Goal: Register for event/course

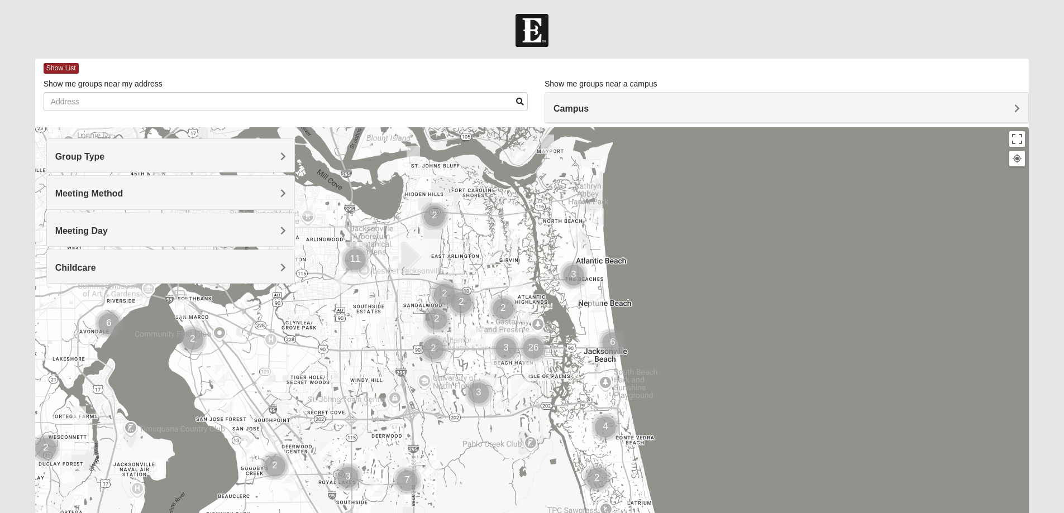
click at [249, 151] on h4 "Group Type" at bounding box center [170, 156] width 231 height 11
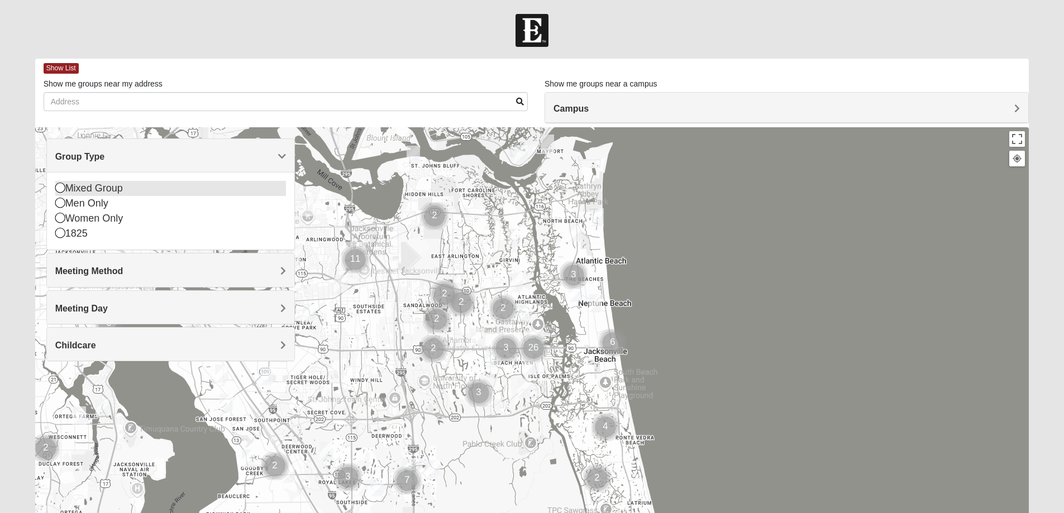
click at [116, 188] on div "Mixed Group" at bounding box center [170, 188] width 231 height 15
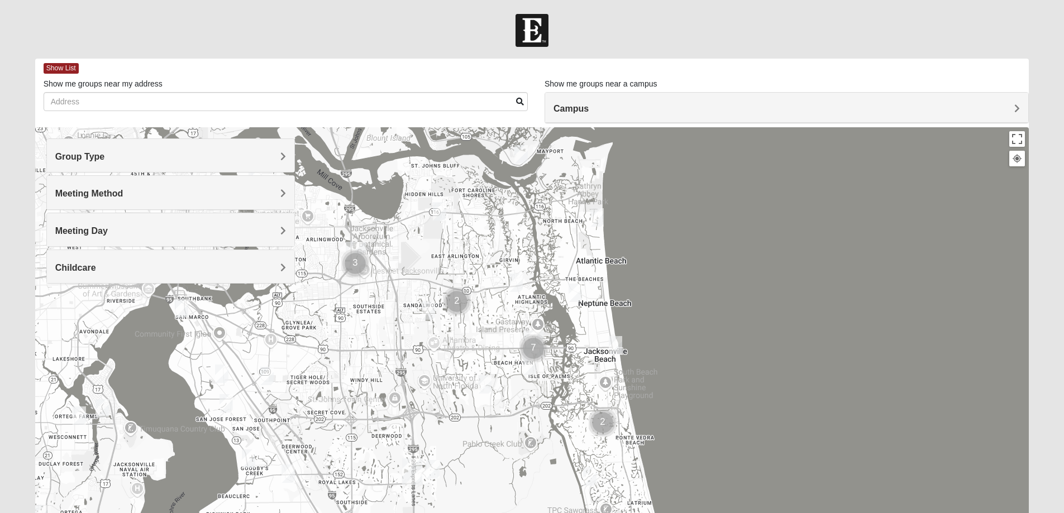
click at [573, 293] on img "Mixed Carter 32266" at bounding box center [575, 293] width 13 height 18
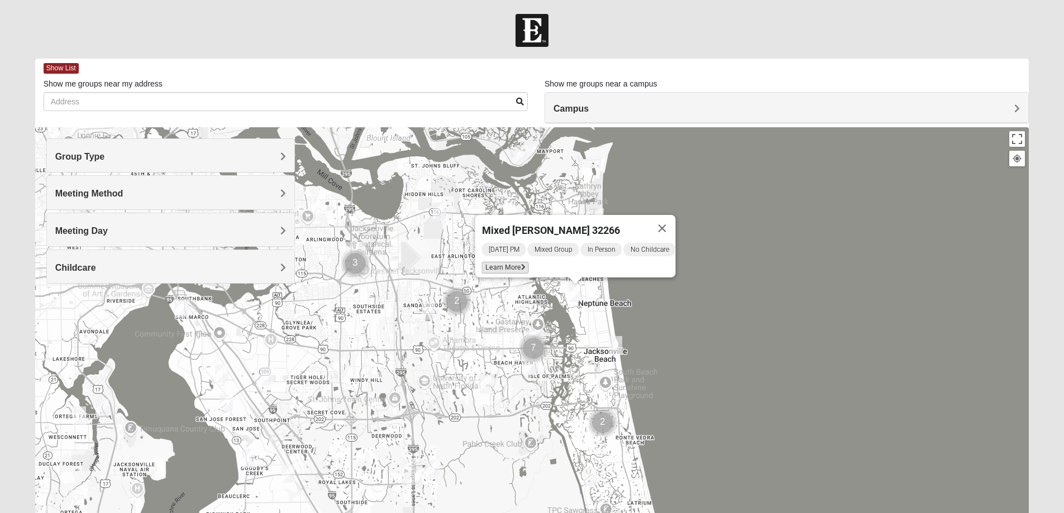
click at [496, 263] on span "Learn More" at bounding box center [505, 268] width 47 height 12
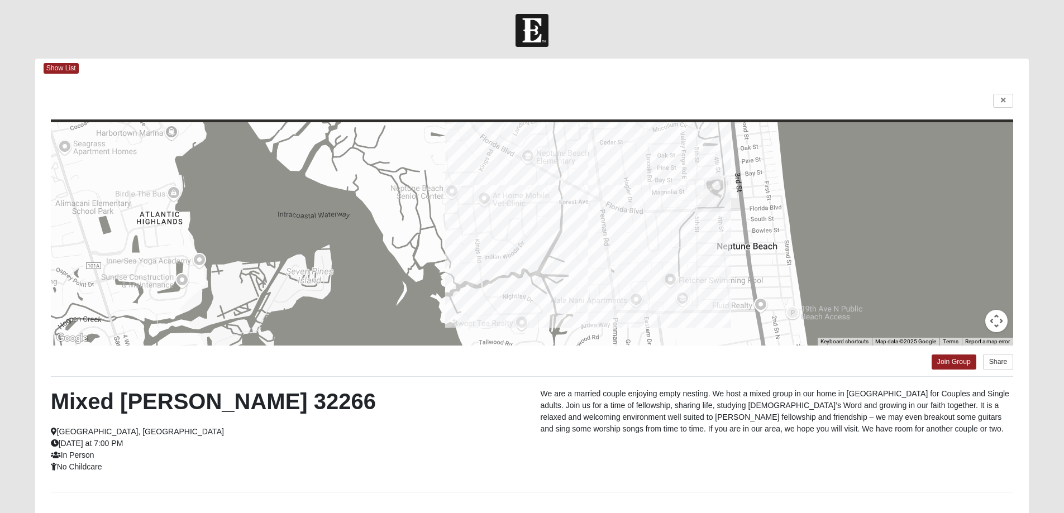
click at [596, 402] on p "We are a married couple enjoying empty nesting. We host a mixed group in our ho…" at bounding box center [777, 411] width 473 height 47
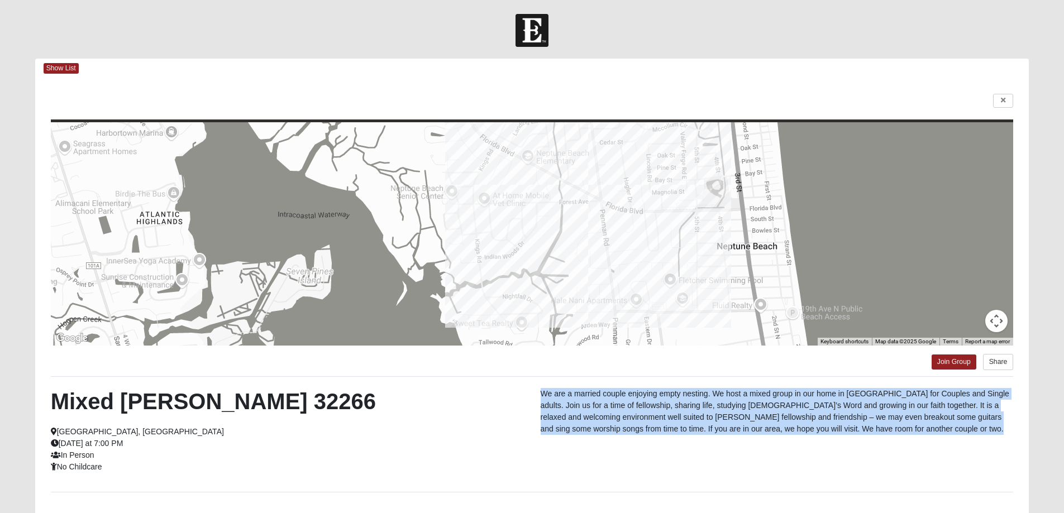
click at [596, 402] on p "We are a married couple enjoying empty nesting. We host a mixed group in our ho…" at bounding box center [777, 411] width 473 height 47
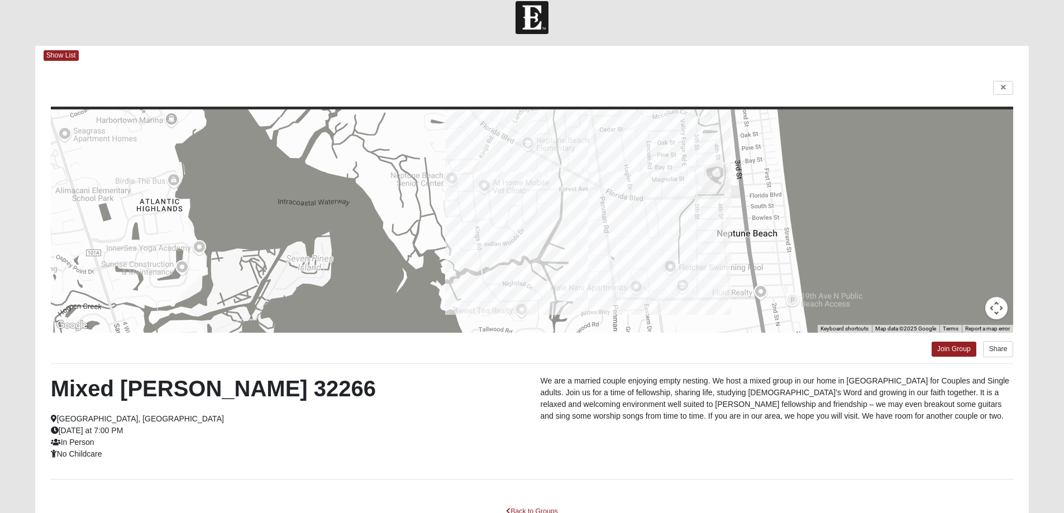
scroll to position [56, 0]
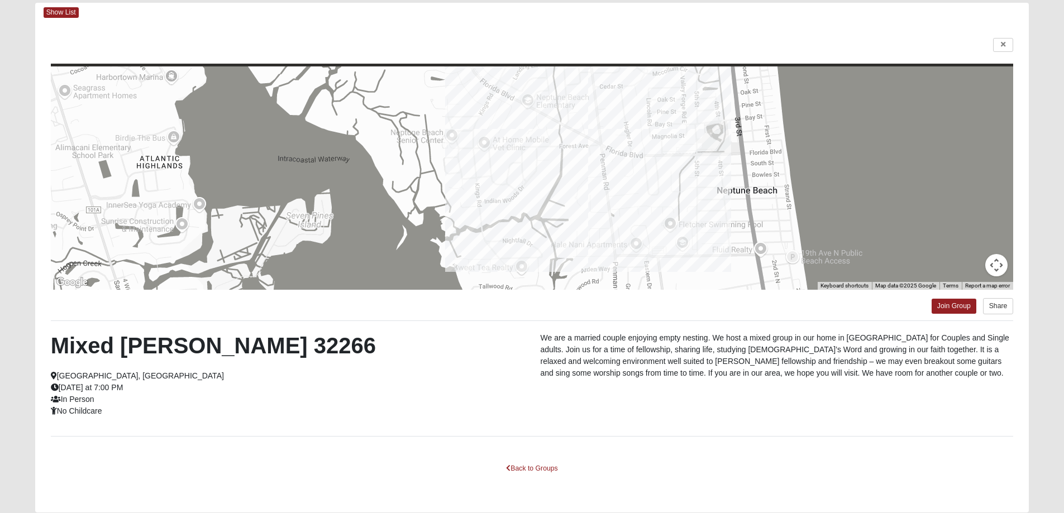
click at [630, 344] on p "We are a married couple enjoying empty nesting. We host a mixed group in our ho…" at bounding box center [777, 355] width 473 height 47
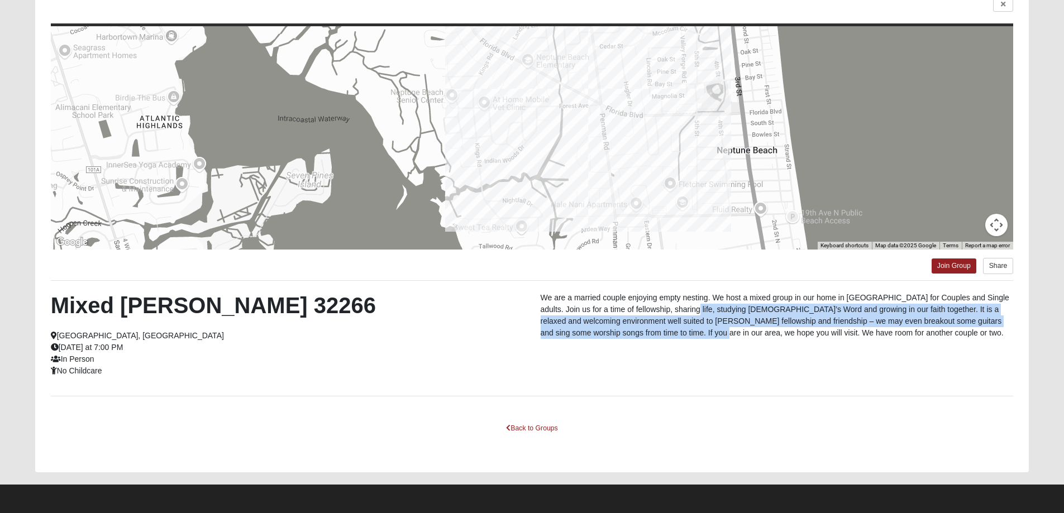
drag, startPoint x: 685, startPoint y: 314, endPoint x: 700, endPoint y: 357, distance: 45.6
click at [700, 357] on div "Mixed Carter 32266 Neptune Beach, FL Wednesday at 7:00 PM In Person No Childcar…" at bounding box center [532, 338] width 980 height 93
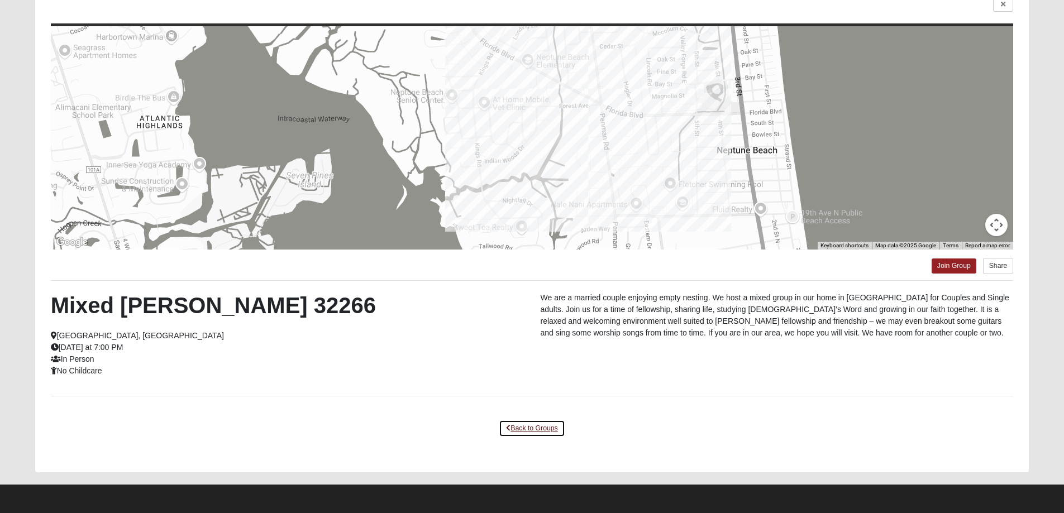
click at [525, 427] on link "Back to Groups" at bounding box center [532, 428] width 66 height 17
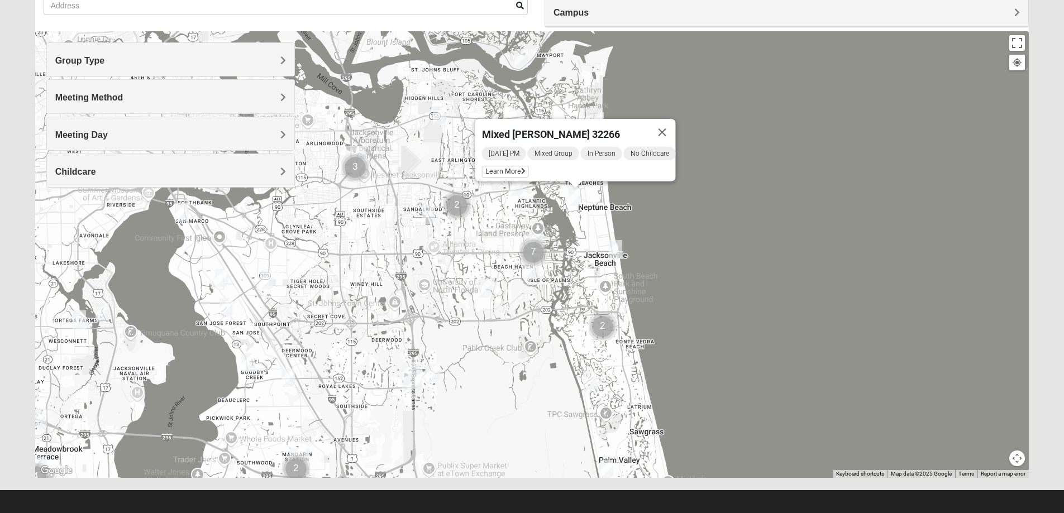
click at [514, 186] on img "Mixed Luehring 32224" at bounding box center [515, 187] width 13 height 18
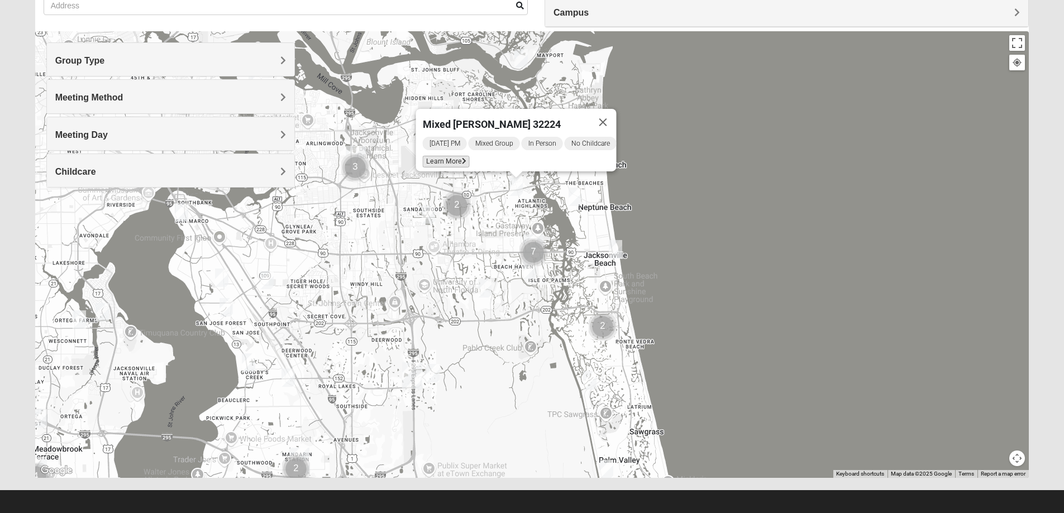
click at [444, 156] on span "Learn More" at bounding box center [445, 162] width 47 height 12
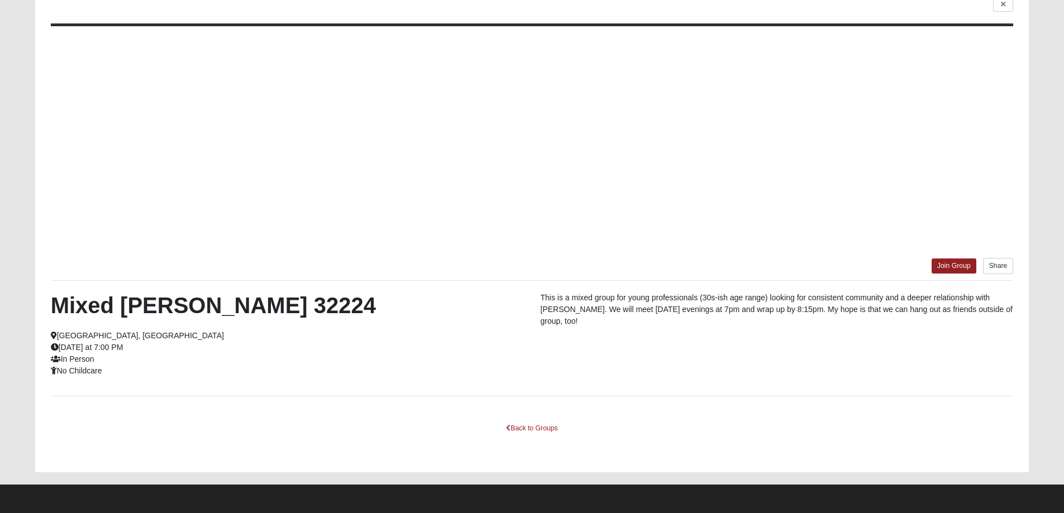
scroll to position [47, 0]
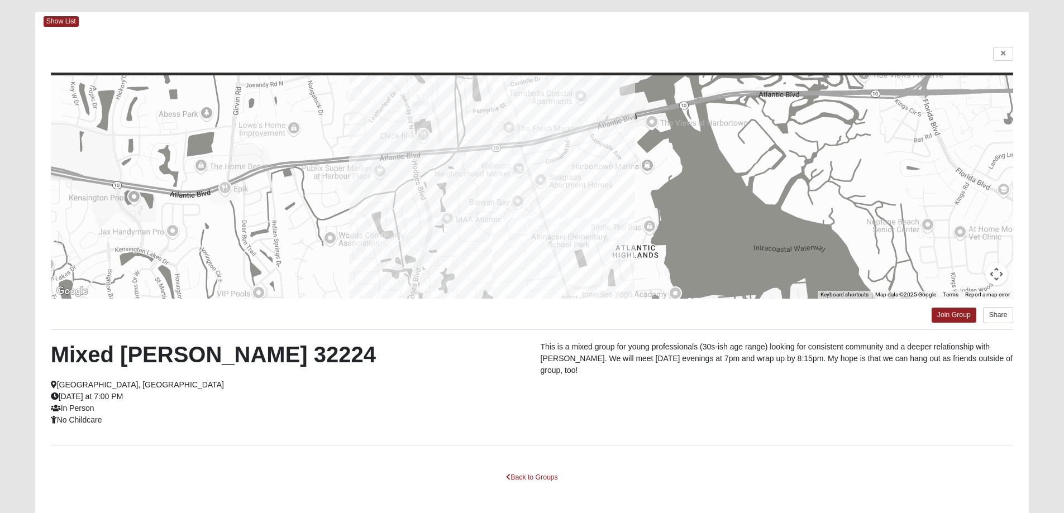
click at [713, 360] on p "This is a mixed group for young professionals (30s-ish age range) looking for c…" at bounding box center [777, 358] width 473 height 35
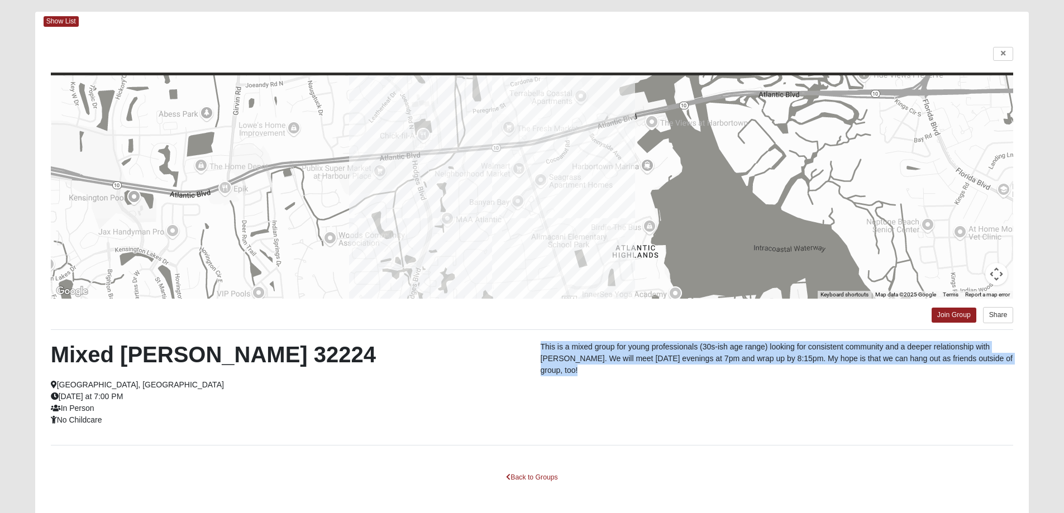
click at [713, 360] on p "This is a mixed group for young professionals (30s-ish age range) looking for c…" at bounding box center [777, 358] width 473 height 35
click at [719, 367] on div "This is a mixed group for young professionals (30s-ish age range) looking for c…" at bounding box center [777, 361] width 490 height 41
drag, startPoint x: 532, startPoint y: 347, endPoint x: 1017, endPoint y: 360, distance: 485.6
click at [1017, 360] on div "This is a mixed group for young professionals (30s-ish age range) looking for c…" at bounding box center [777, 361] width 490 height 41
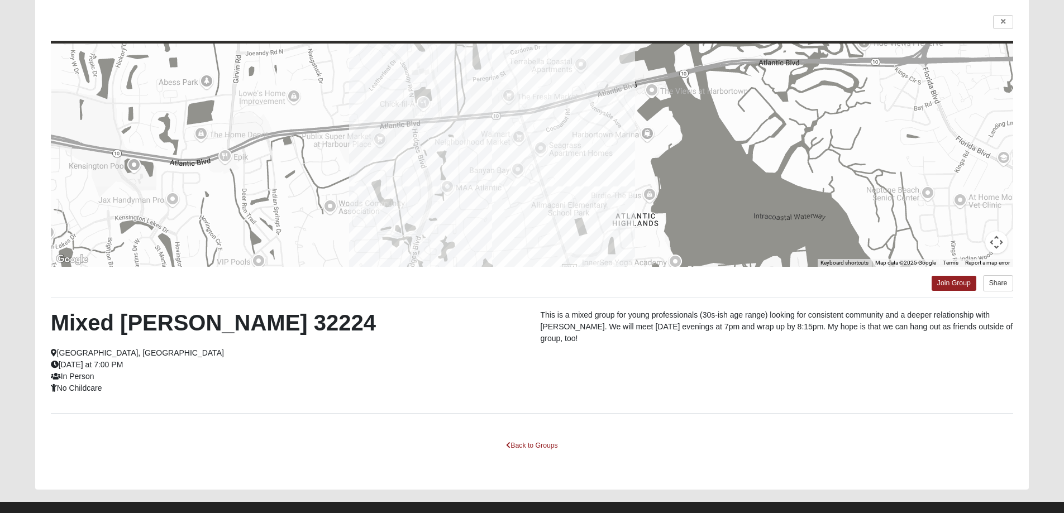
scroll to position [96, 0]
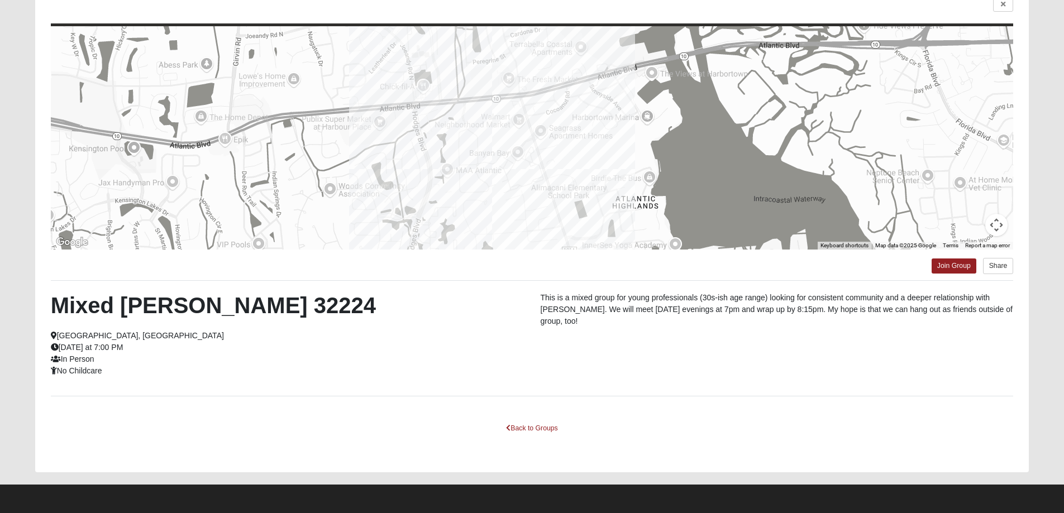
click at [337, 368] on div "Mixed Luehring 32224 Jacksonville, FL Tuesday at 7:00 PM In Person No Childcare" at bounding box center [287, 334] width 490 height 85
click at [952, 269] on link "Join Group" at bounding box center [954, 266] width 45 height 15
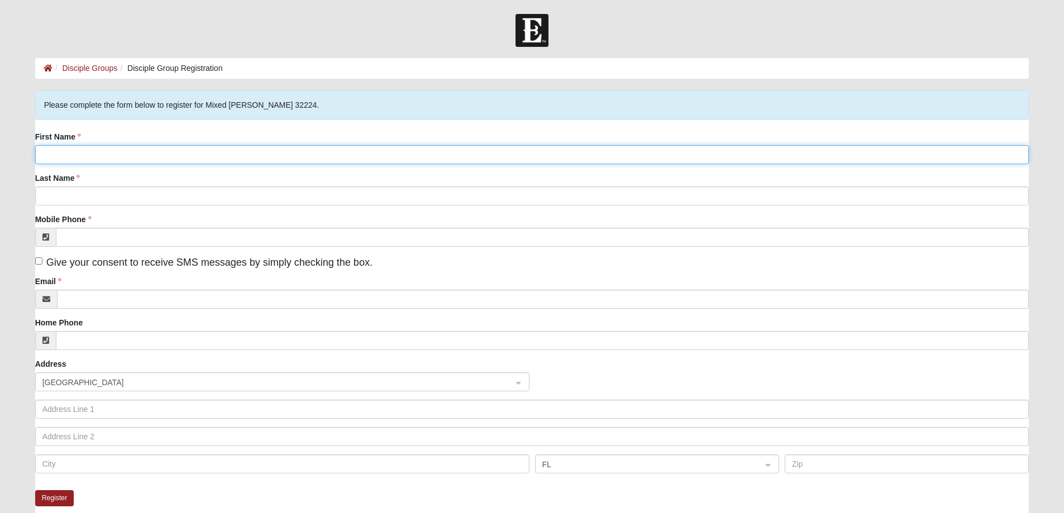
click at [183, 155] on input "First Name" at bounding box center [532, 154] width 994 height 19
type input "Katie"
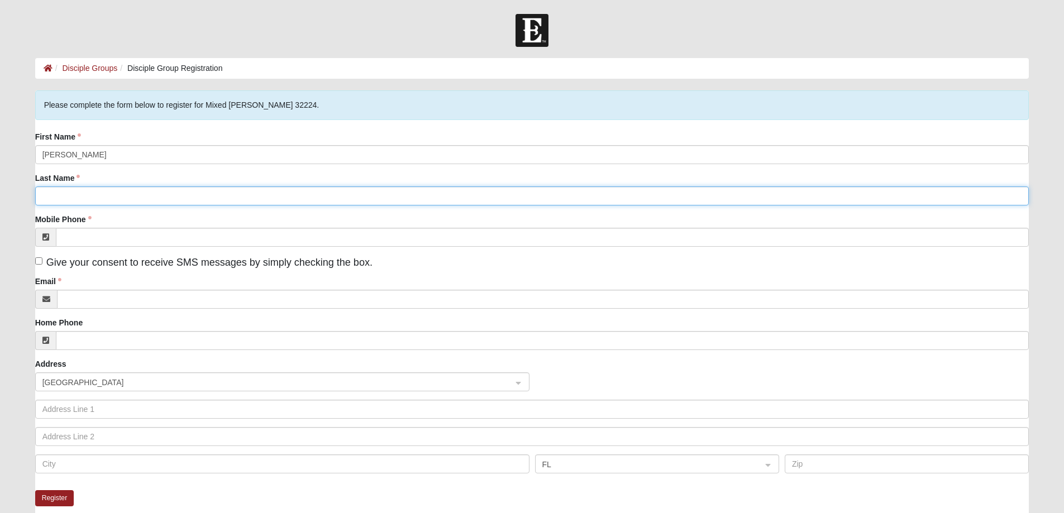
type input "Kelley"
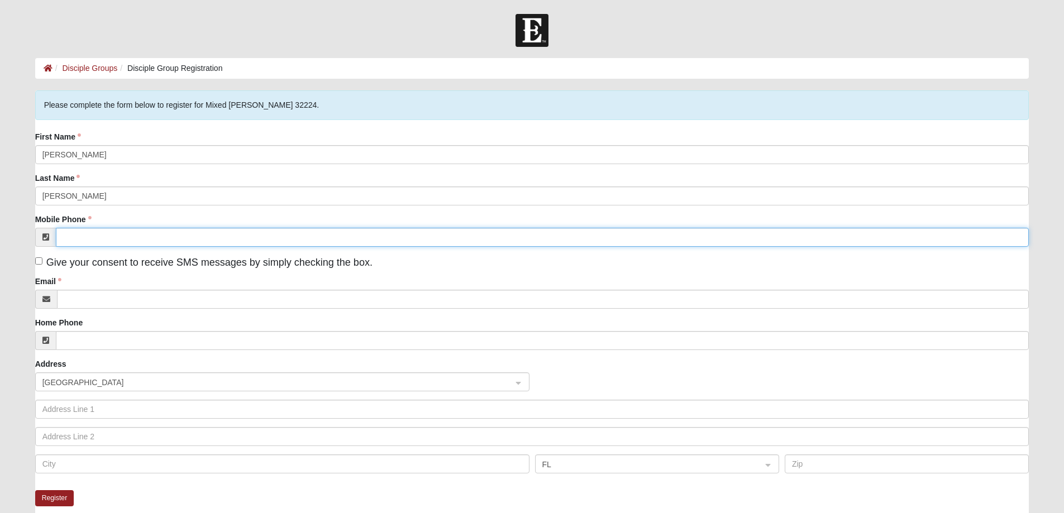
type input "(806) 316-3515"
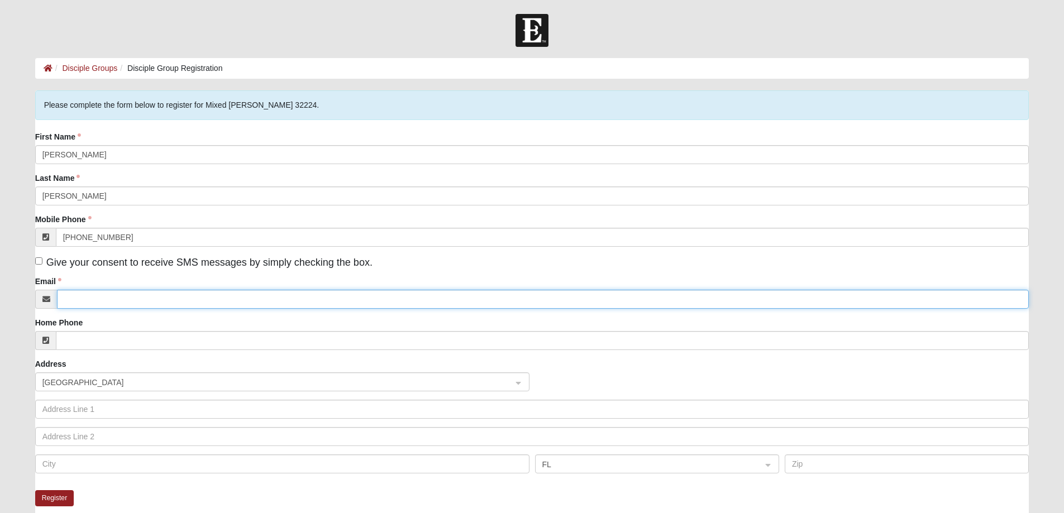
type input "katiebkelley@gmail.com"
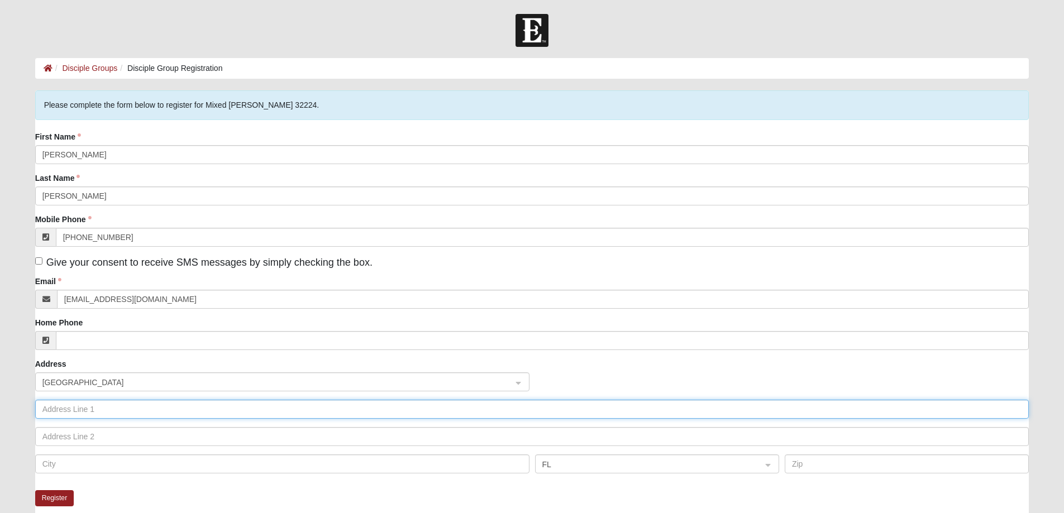
type input "175 Seminole Rd"
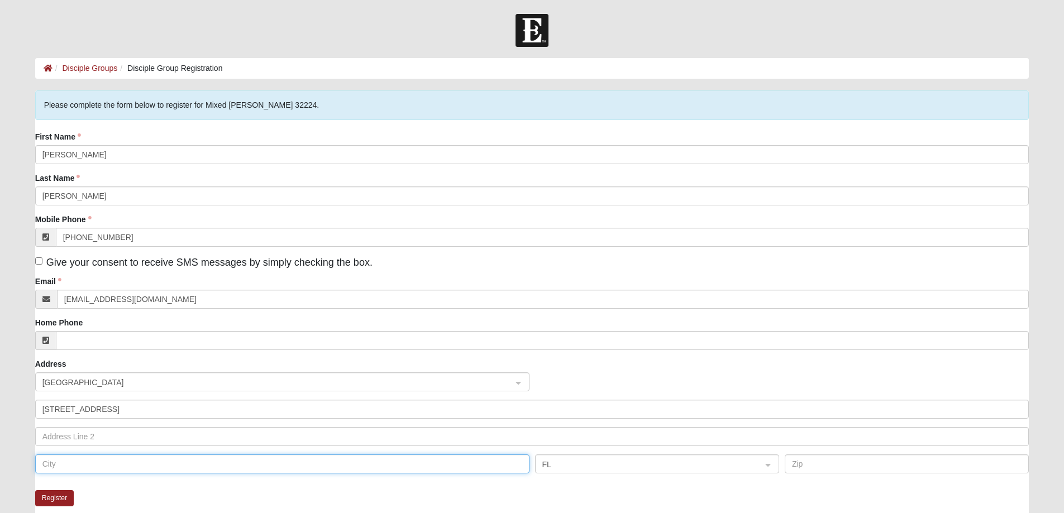
type input "Atlantic Beach"
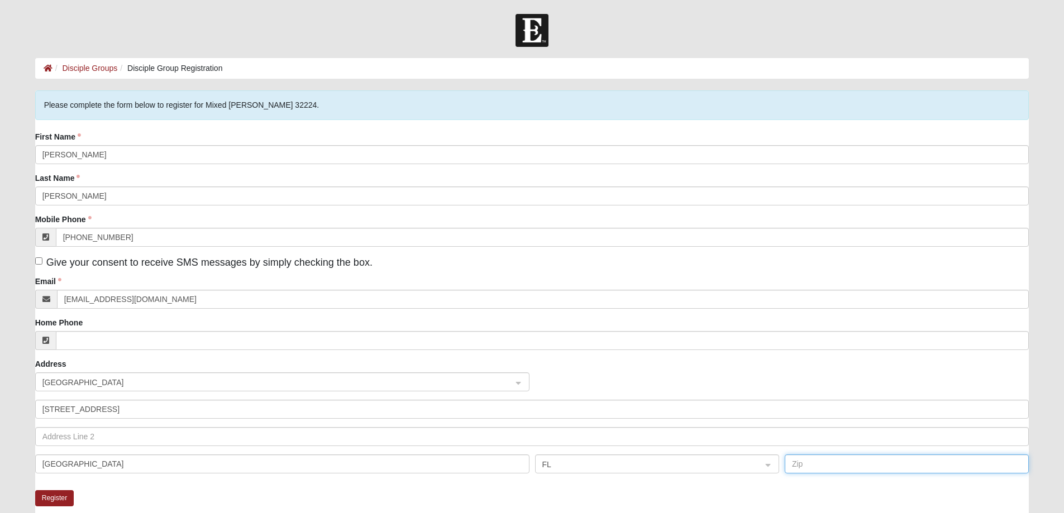
type input "32233"
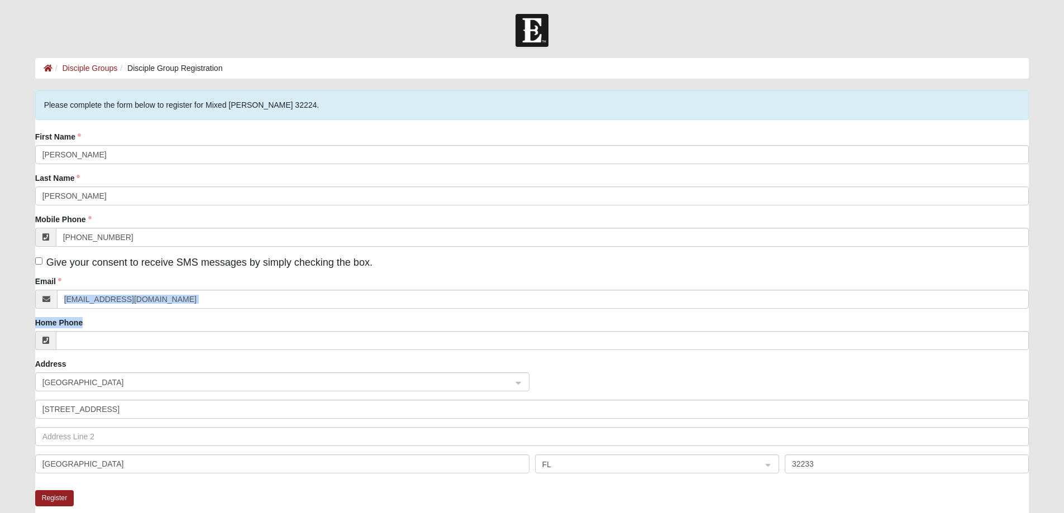
drag, startPoint x: 146, startPoint y: 271, endPoint x: 154, endPoint y: 320, distance: 49.2
click at [154, 320] on div "First Name Katie Last Name Kelley Mobile Phone (806) 316-3515 Give your consent…" at bounding box center [532, 306] width 994 height 351
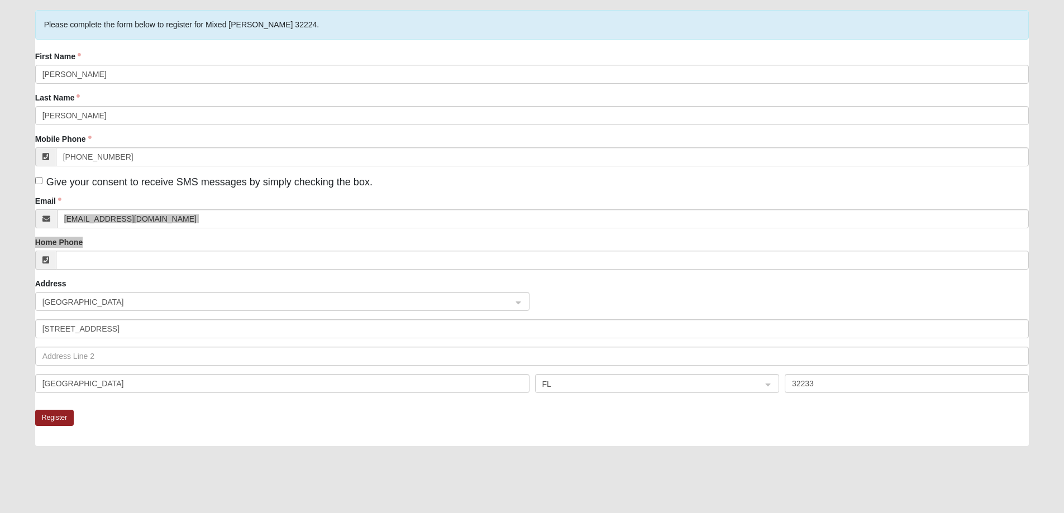
scroll to position [166, 0]
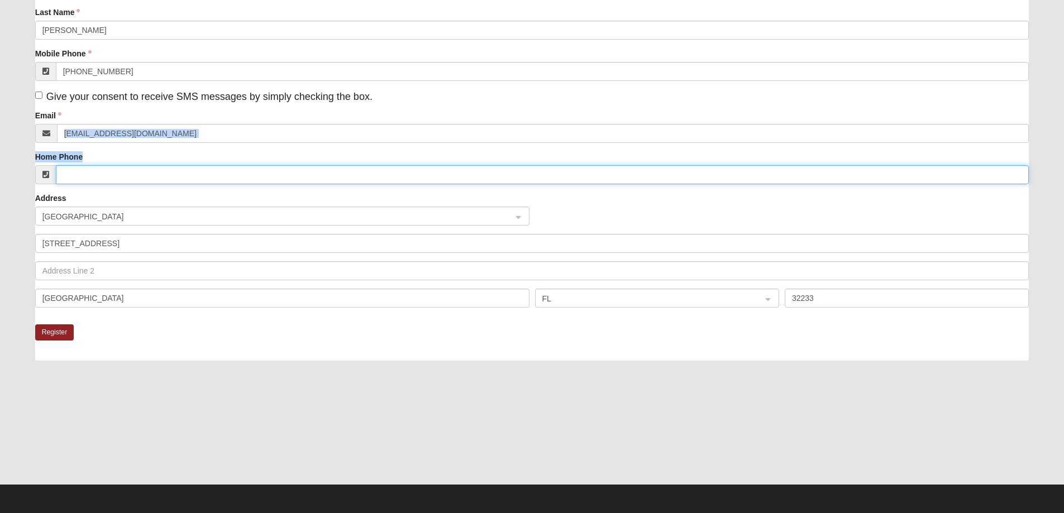
click at [166, 181] on input "Home Phone" at bounding box center [543, 174] width 974 height 19
type input "(806) 316-3515"
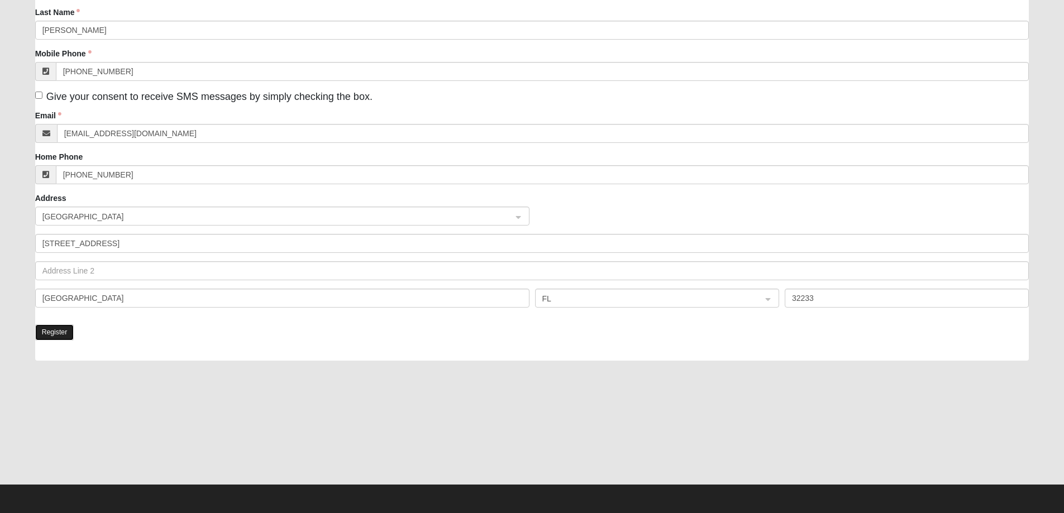
click at [65, 333] on button "Register" at bounding box center [54, 333] width 39 height 16
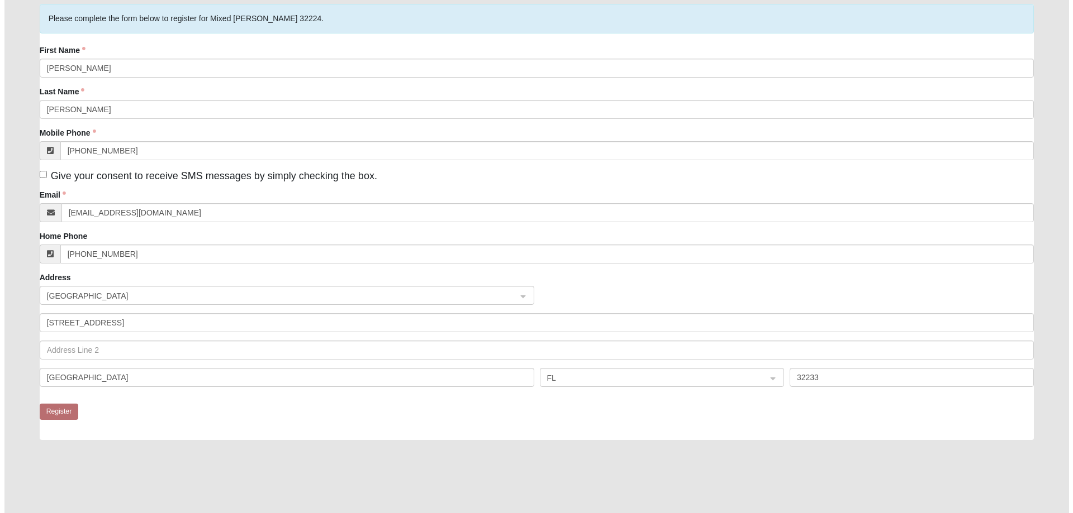
scroll to position [0, 0]
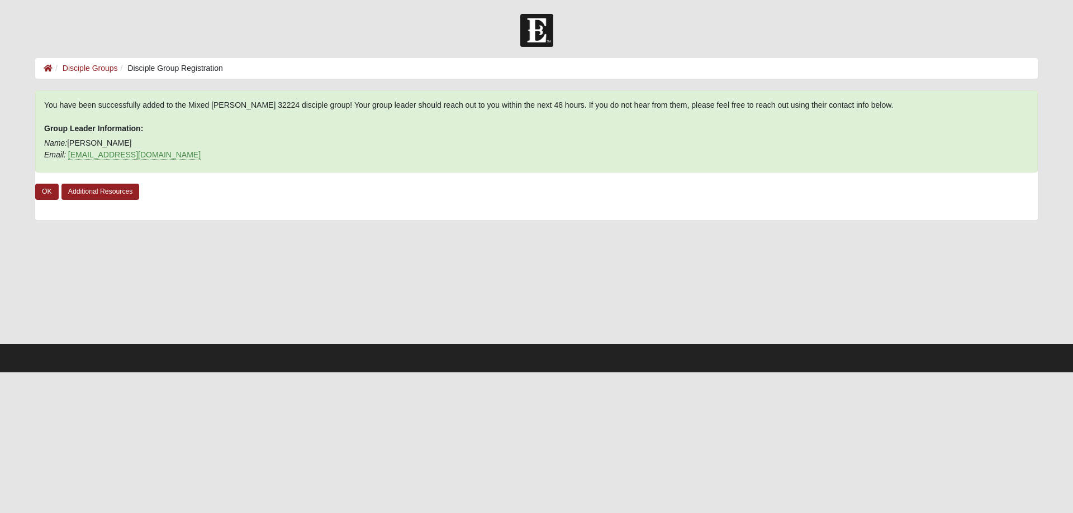
click at [592, 132] on p "Group Leader Information:" at bounding box center [536, 129] width 984 height 12
drag, startPoint x: 125, startPoint y: 143, endPoint x: 71, endPoint y: 145, distance: 53.7
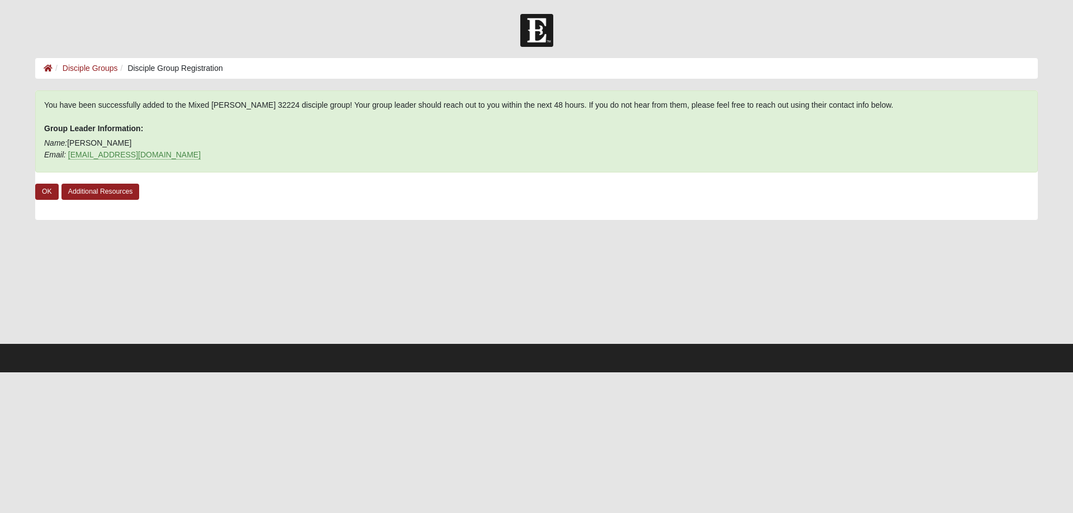
click at [71, 145] on p "Name: Jenny Luehring Email: jennyluehring@gmail.com" at bounding box center [536, 148] width 984 height 23
copy p "Jenny Luehring"
click at [107, 67] on link "Disciple Groups" at bounding box center [90, 68] width 55 height 9
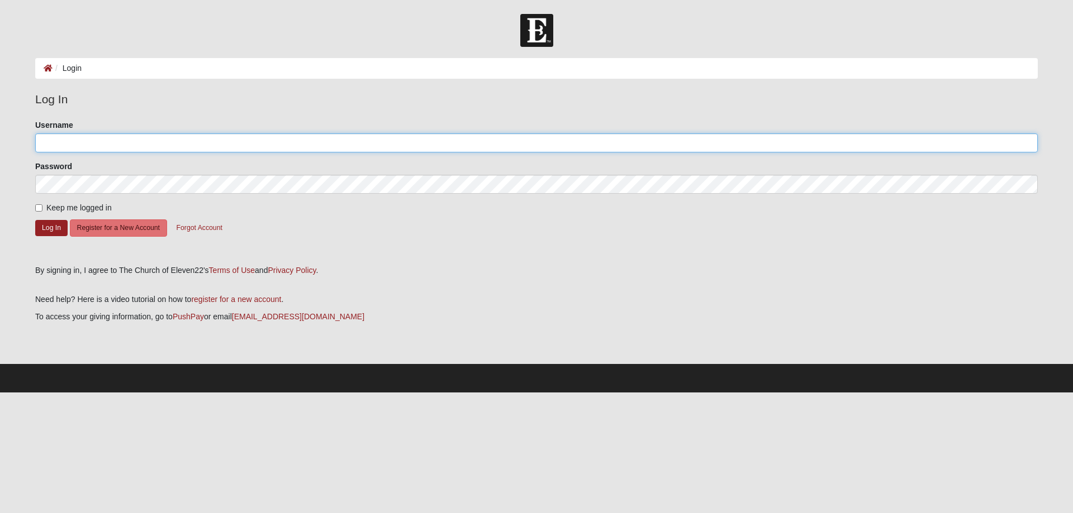
click at [109, 136] on input "Username" at bounding box center [536, 143] width 1002 height 19
